Goal: Navigation & Orientation: Find specific page/section

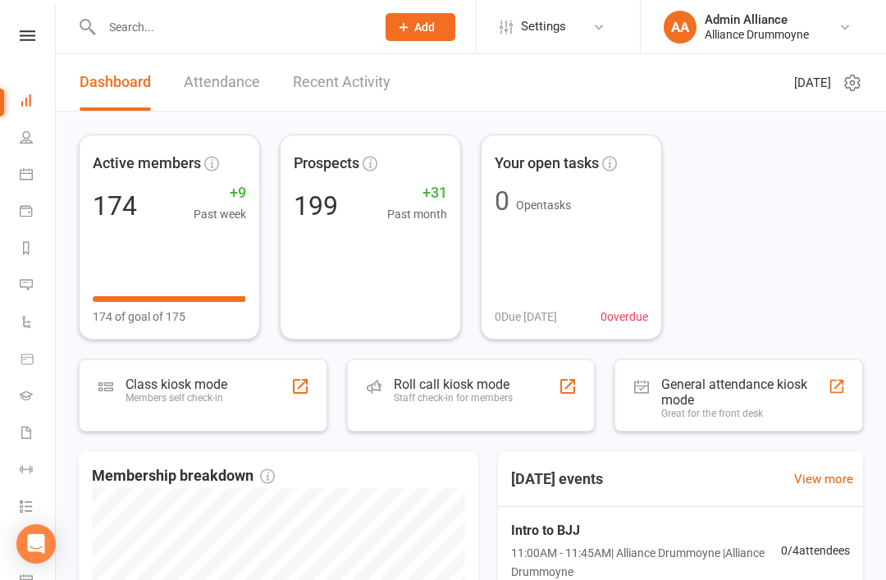
click at [41, 294] on link "Messages" at bounding box center [38, 286] width 37 height 37
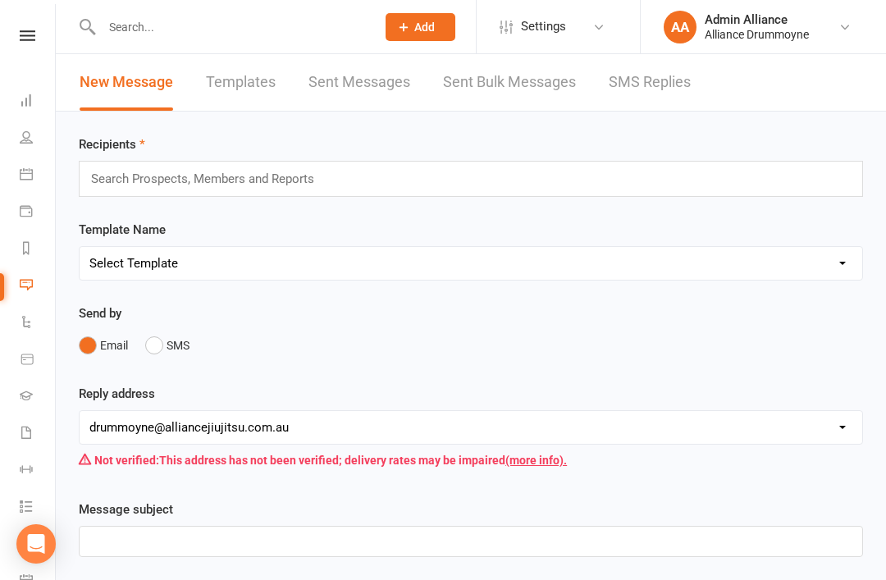
click at [669, 71] on link "SMS Replies" at bounding box center [650, 82] width 82 height 57
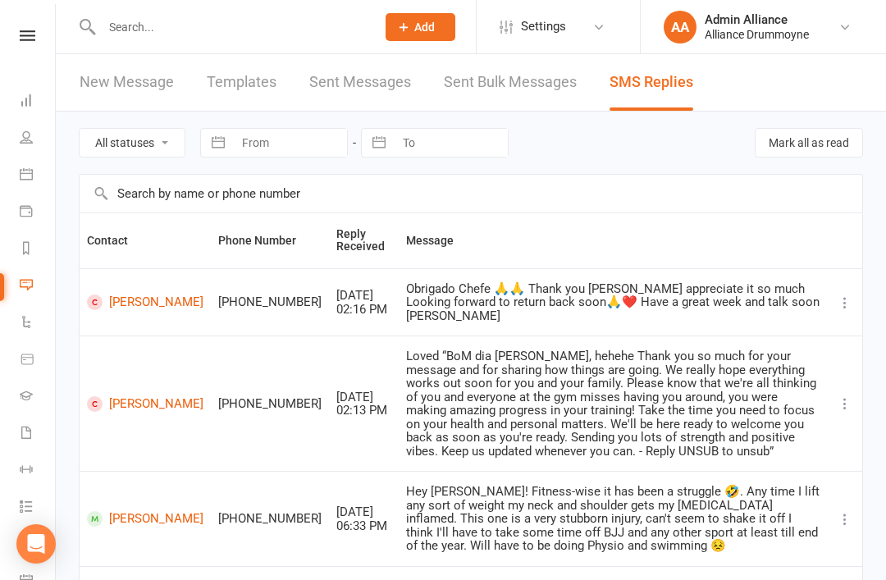
click at [138, 85] on link "New Message" at bounding box center [127, 82] width 94 height 57
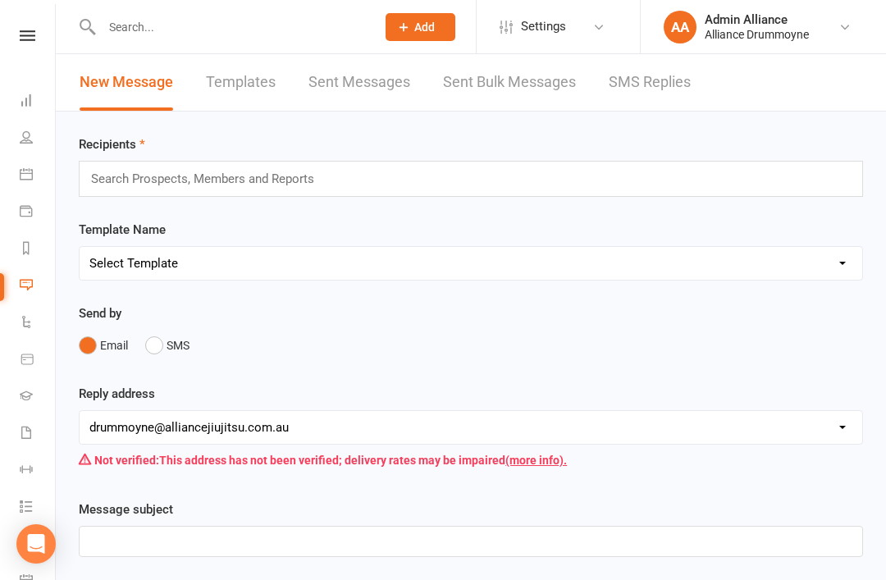
click at [21, 110] on link "Dashboard" at bounding box center [38, 102] width 37 height 37
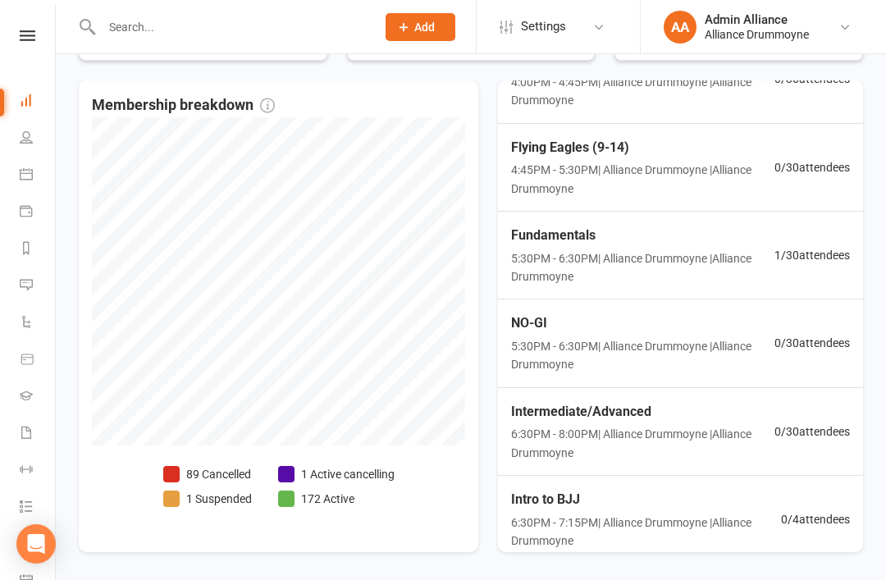
scroll to position [452, 0]
